Goal: Find specific page/section: Find specific page/section

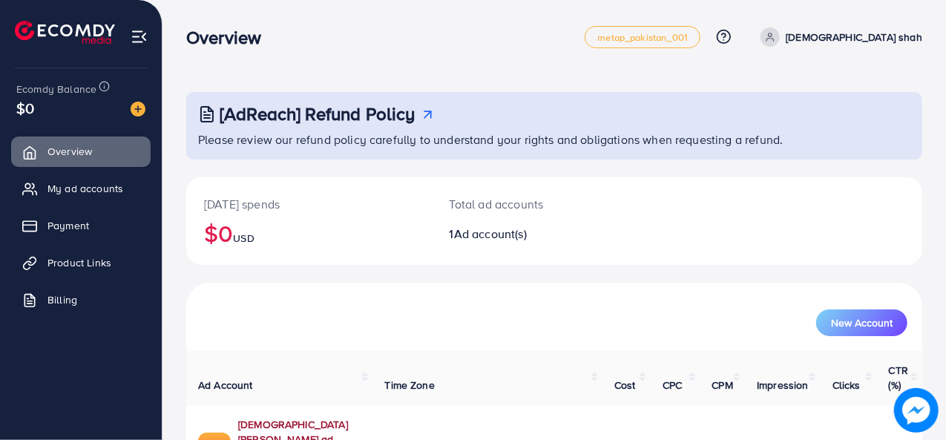
click at [304, 417] on link "[DEMOGRAPHIC_DATA] [PERSON_NAME] ad" at bounding box center [299, 432] width 123 height 30
click at [267, 417] on link "[DEMOGRAPHIC_DATA] [PERSON_NAME] ad" at bounding box center [299, 432] width 123 height 30
click at [132, 109] on img at bounding box center [138, 109] width 15 height 15
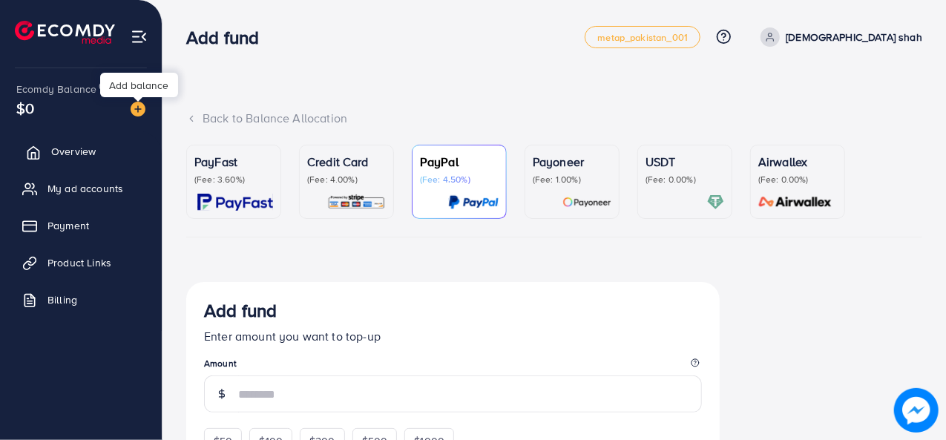
click at [45, 149] on link "Overview" at bounding box center [81, 152] width 140 height 30
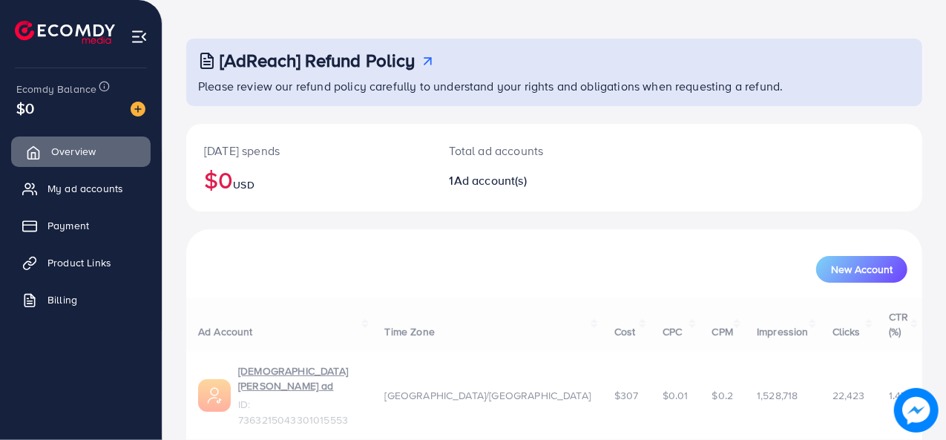
scroll to position [70, 0]
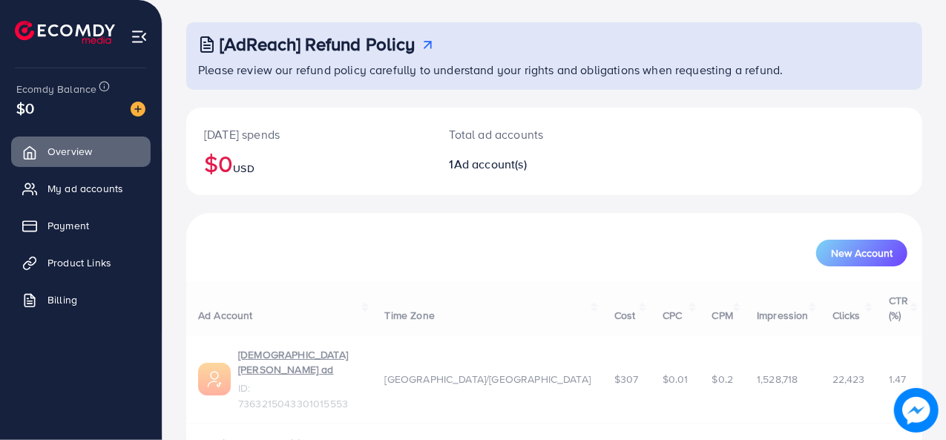
click at [30, 117] on span "$0" at bounding box center [25, 108] width 18 height 22
click at [29, 108] on span "$0" at bounding box center [25, 108] width 18 height 22
click at [73, 89] on span "Ecomdy Balance" at bounding box center [56, 89] width 80 height 15
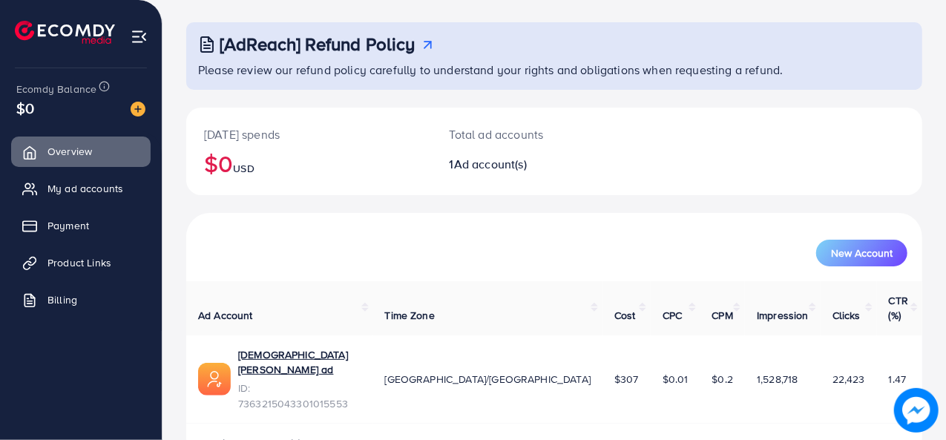
click at [76, 39] on img at bounding box center [65, 32] width 100 height 23
click at [70, 39] on img at bounding box center [65, 32] width 100 height 23
click at [69, 31] on img at bounding box center [65, 32] width 100 height 23
click at [31, 31] on img at bounding box center [65, 32] width 100 height 23
click at [32, 23] on img at bounding box center [65, 32] width 100 height 23
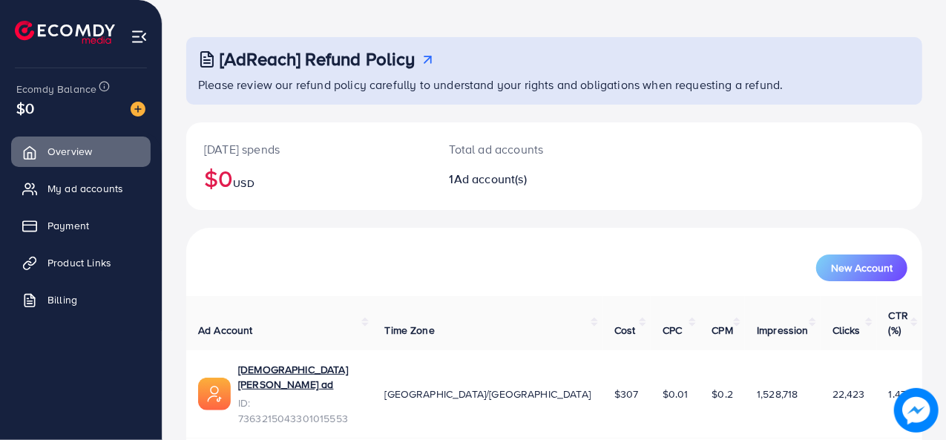
scroll to position [0, 0]
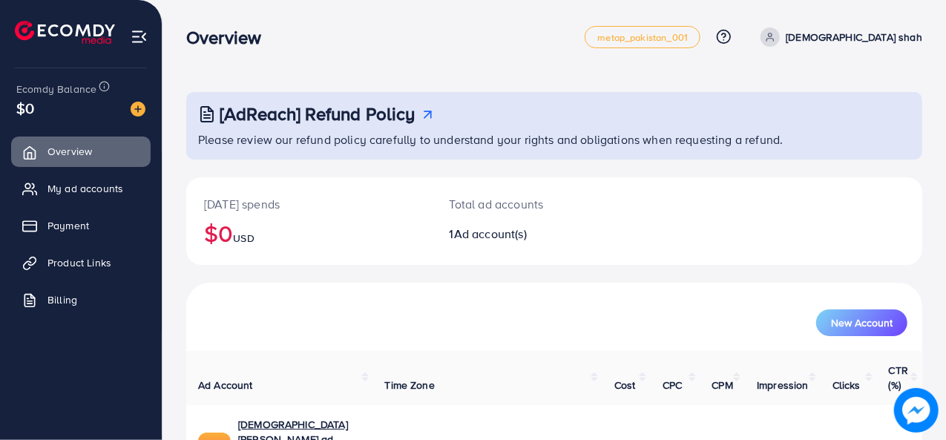
click at [36, 29] on img at bounding box center [65, 32] width 100 height 23
click at [39, 35] on img at bounding box center [65, 32] width 100 height 23
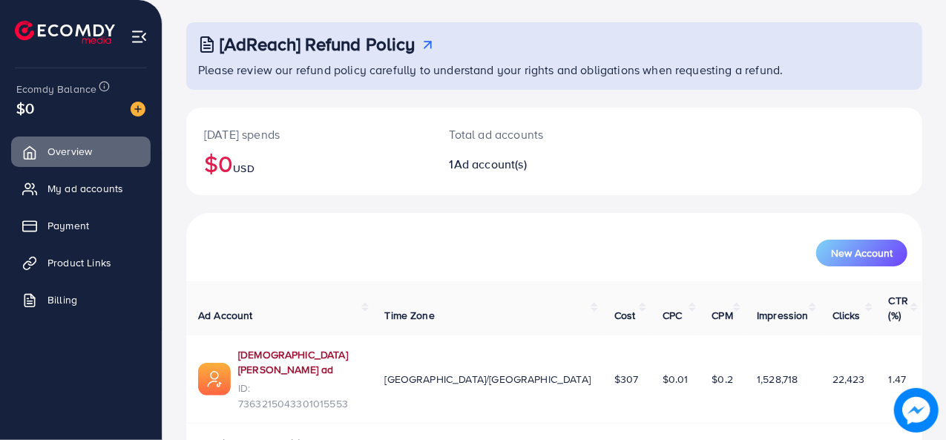
click at [285, 347] on link "[DEMOGRAPHIC_DATA] [PERSON_NAME] ad" at bounding box center [299, 362] width 123 height 30
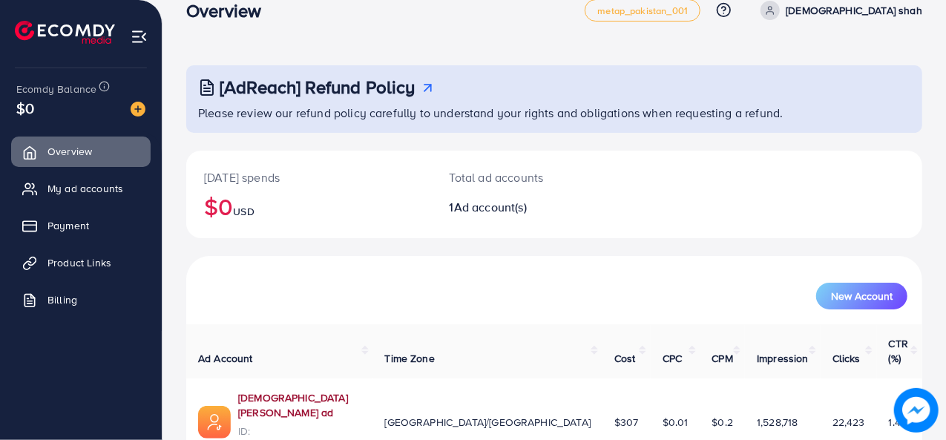
scroll to position [25, 0]
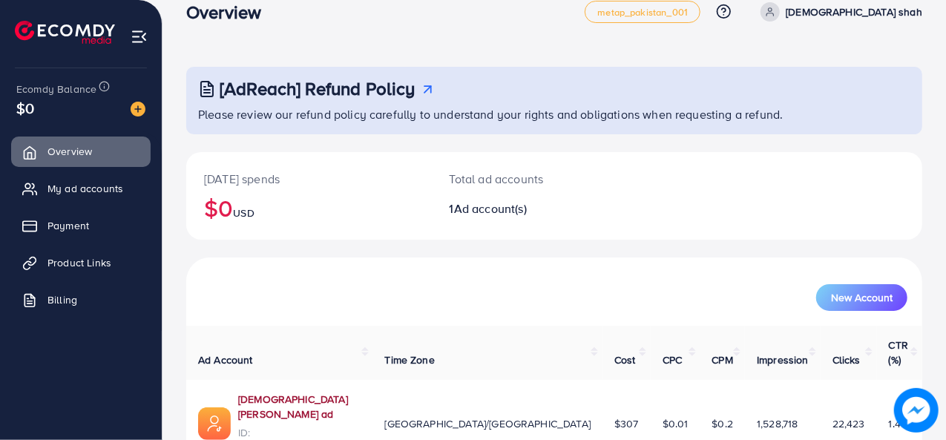
click at [278, 392] on link "[DEMOGRAPHIC_DATA] [PERSON_NAME] ad" at bounding box center [299, 407] width 123 height 30
